Goal: Task Accomplishment & Management: Complete application form

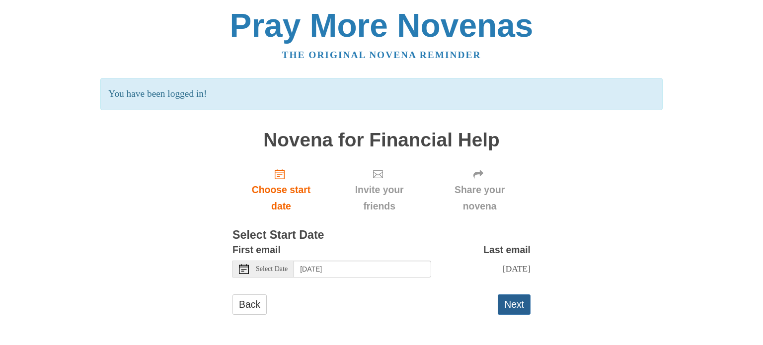
click at [512, 310] on button "Next" at bounding box center [514, 305] width 33 height 20
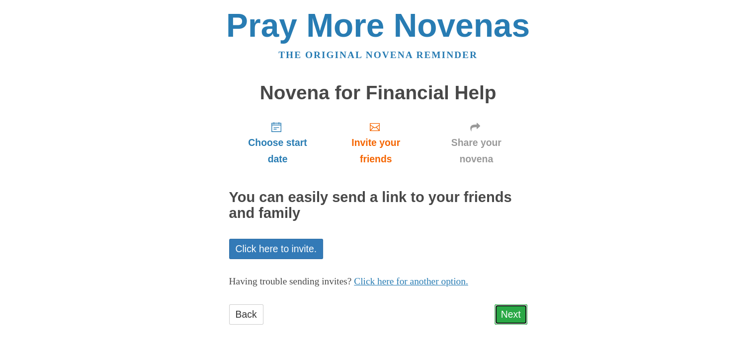
click at [511, 316] on link "Next" at bounding box center [511, 315] width 33 height 20
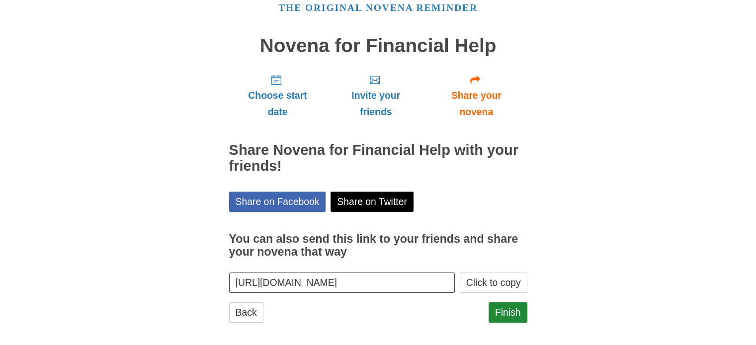
scroll to position [53, 0]
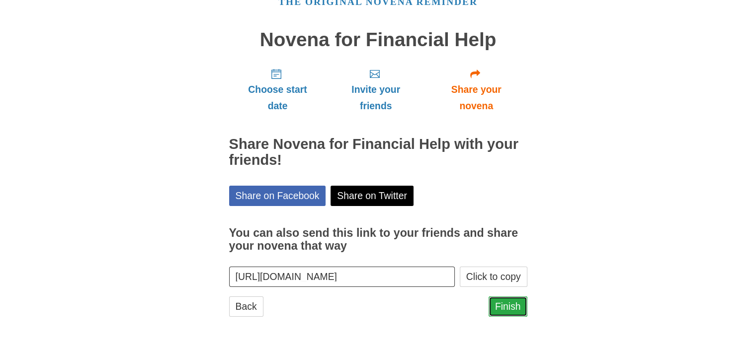
click at [508, 306] on link "Finish" at bounding box center [508, 307] width 39 height 20
